Goal: Check status: Check status

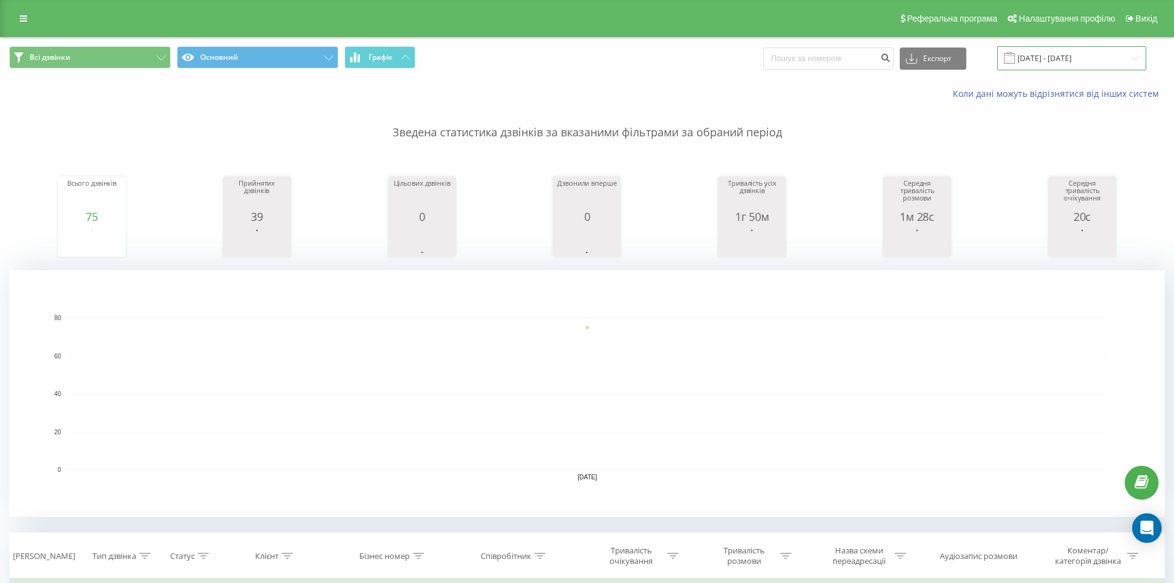
click at [1079, 57] on input "[DATE] - [DATE]" at bounding box center [1071, 58] width 149 height 24
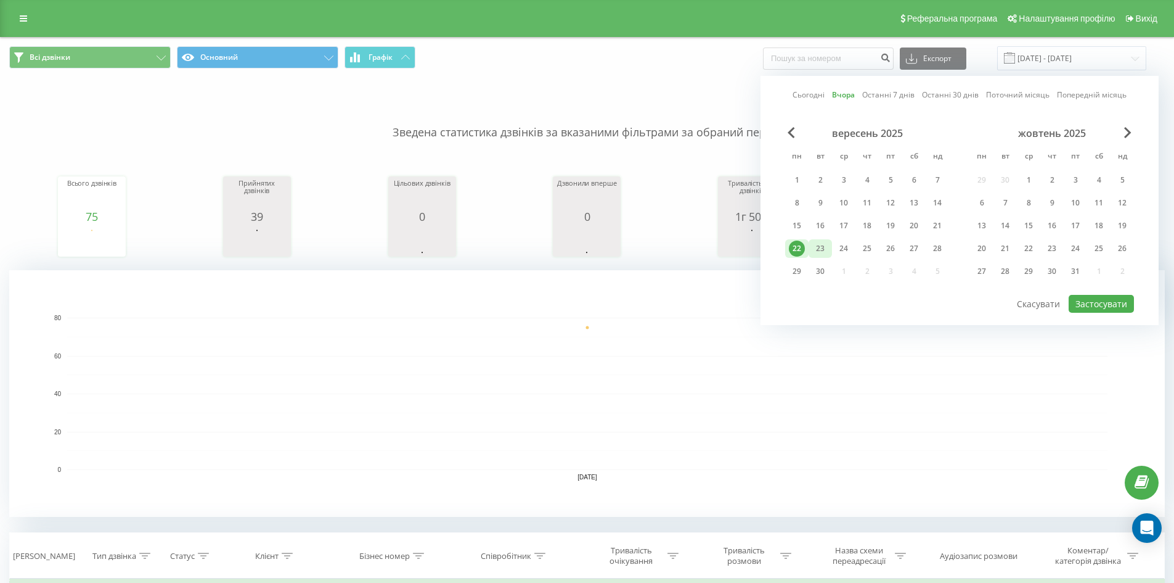
click at [823, 245] on div "23" at bounding box center [820, 248] width 16 height 16
click at [1101, 300] on button "Застосувати" at bounding box center [1101, 304] width 65 height 18
type input "[DATE] - [DATE]"
